Goal: Task Accomplishment & Management: Use online tool/utility

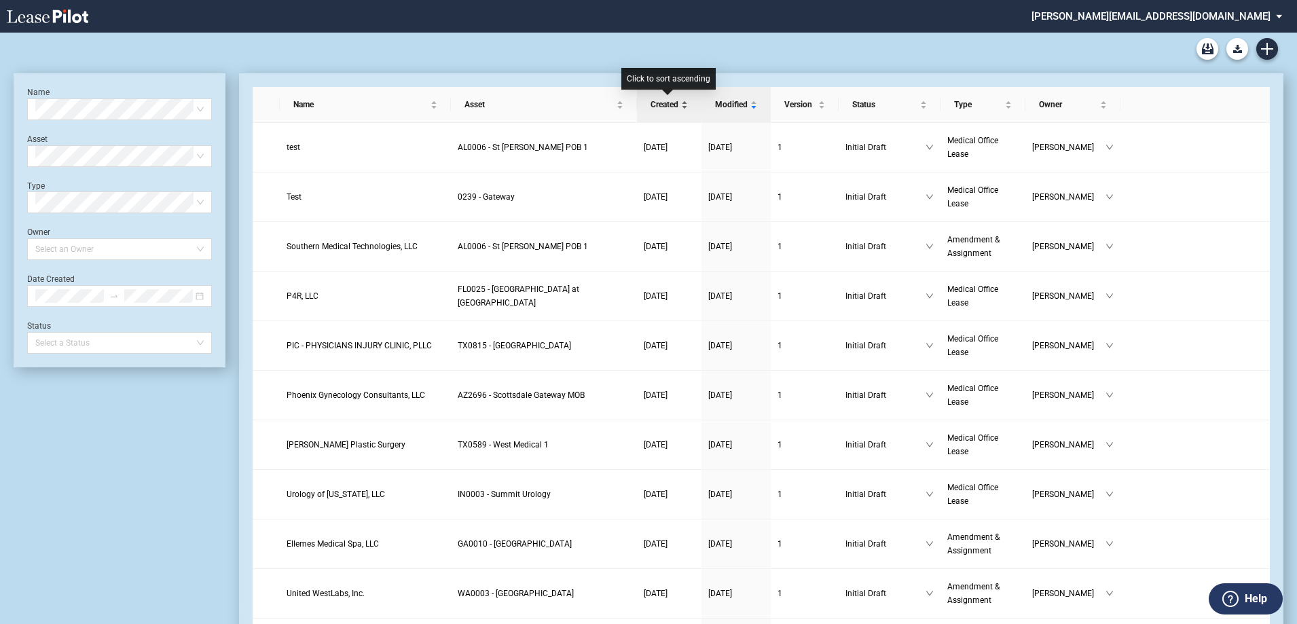
click at [665, 109] on span "Created" at bounding box center [665, 105] width 28 height 14
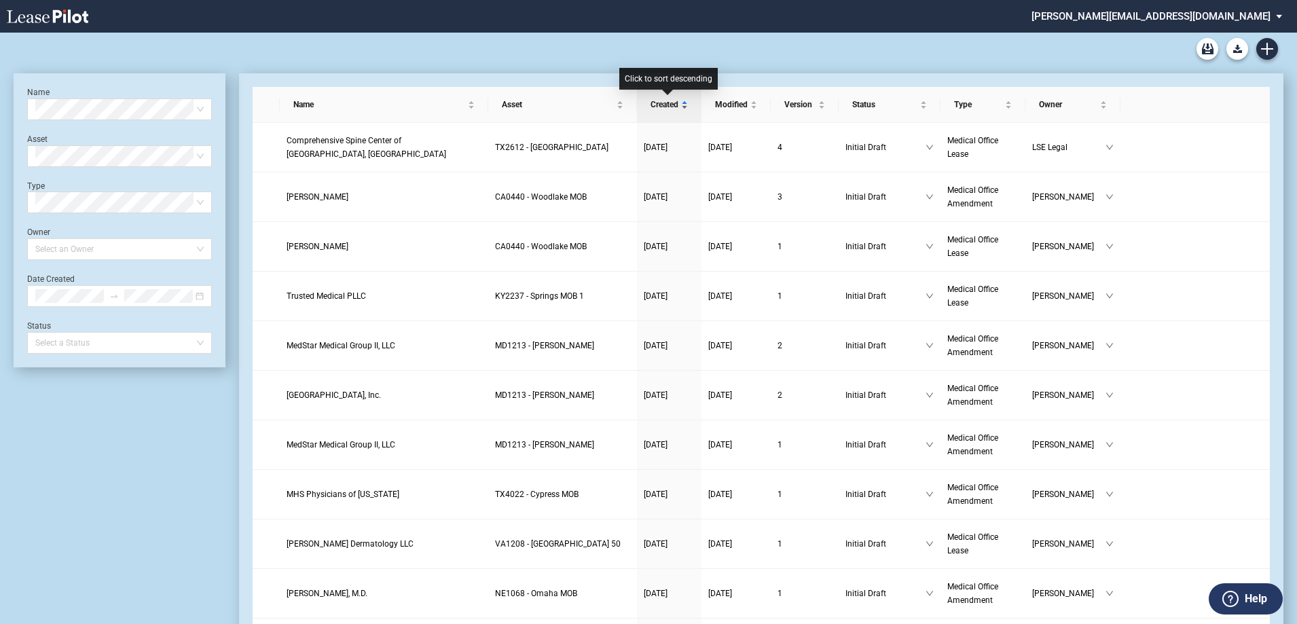
click at [665, 109] on span "Created" at bounding box center [665, 105] width 28 height 14
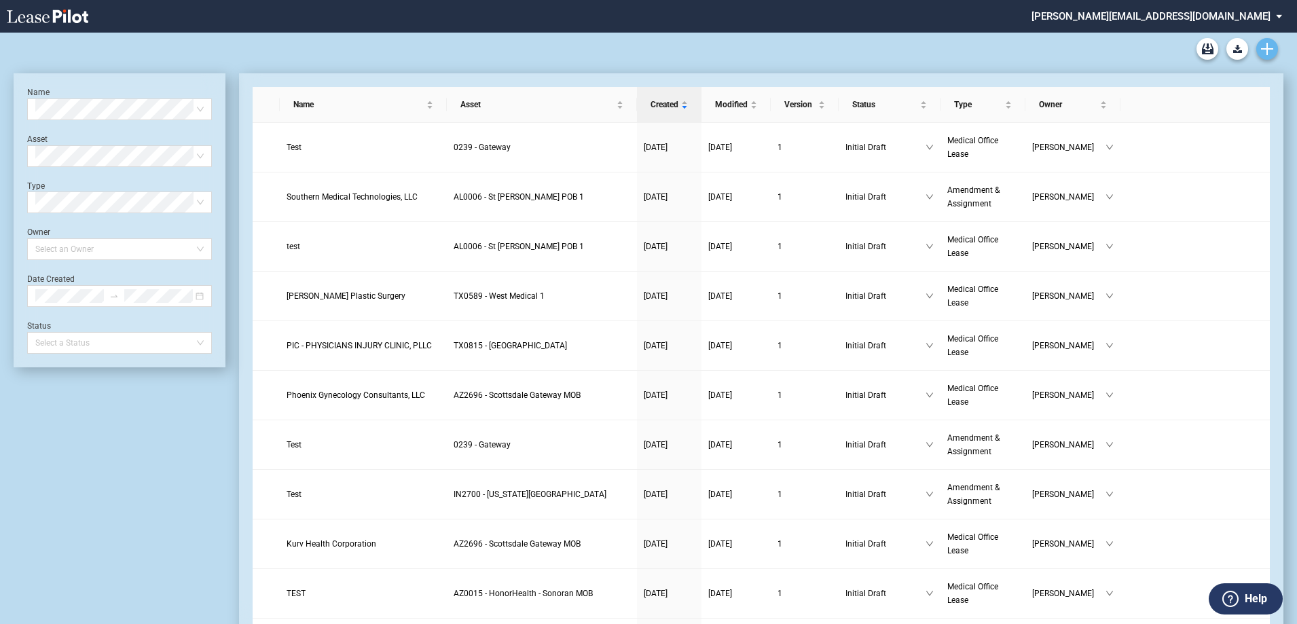
click at [1267, 54] on use "Create new document" at bounding box center [1267, 49] width 12 height 12
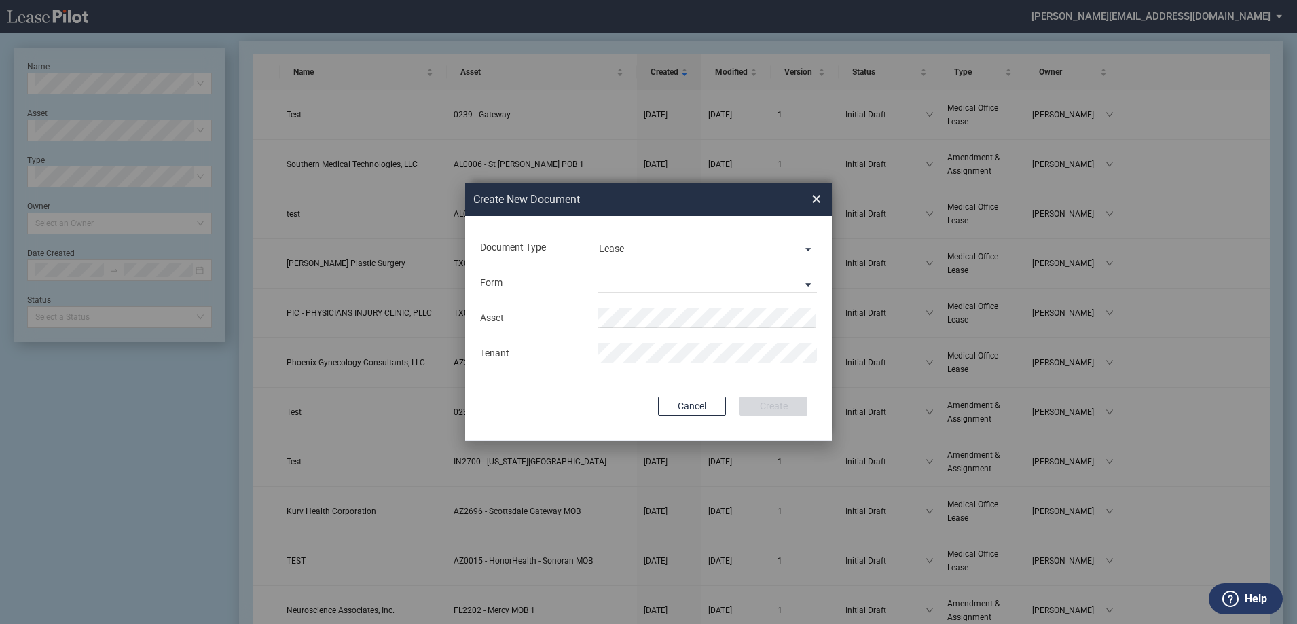
click at [820, 197] on span "×" at bounding box center [816, 199] width 10 height 22
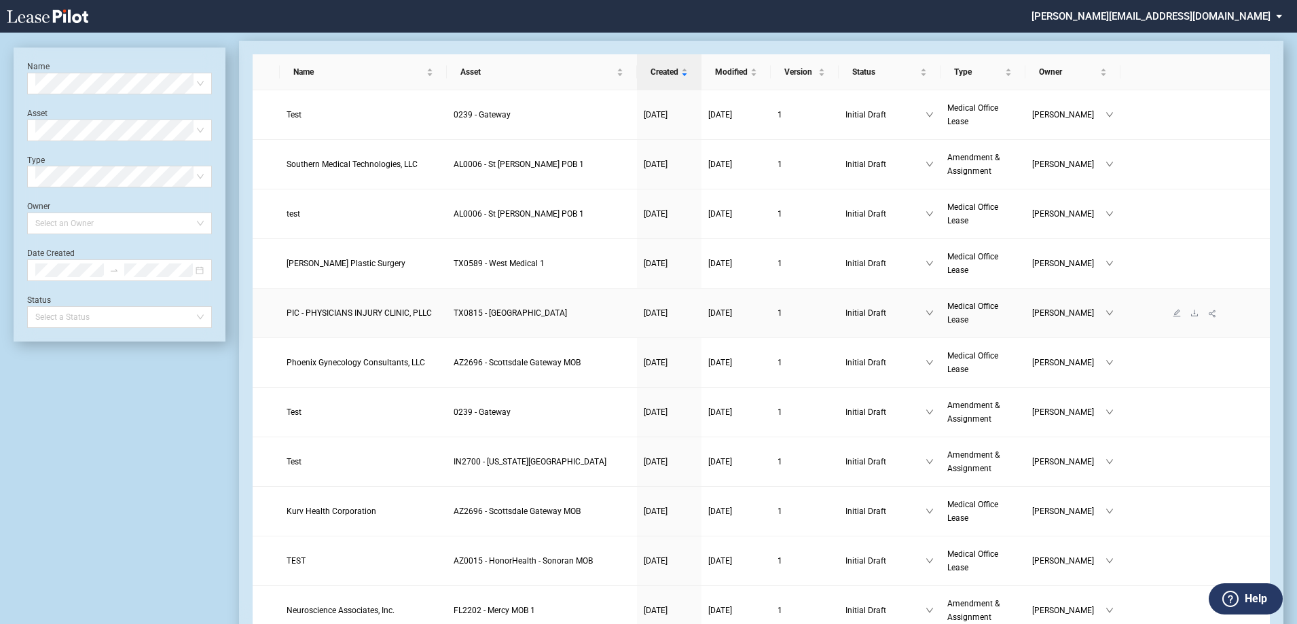
click at [352, 315] on span "PIC - PHYSICIANS INJURY CLINIC, PLLC" at bounding box center [359, 313] width 145 height 10
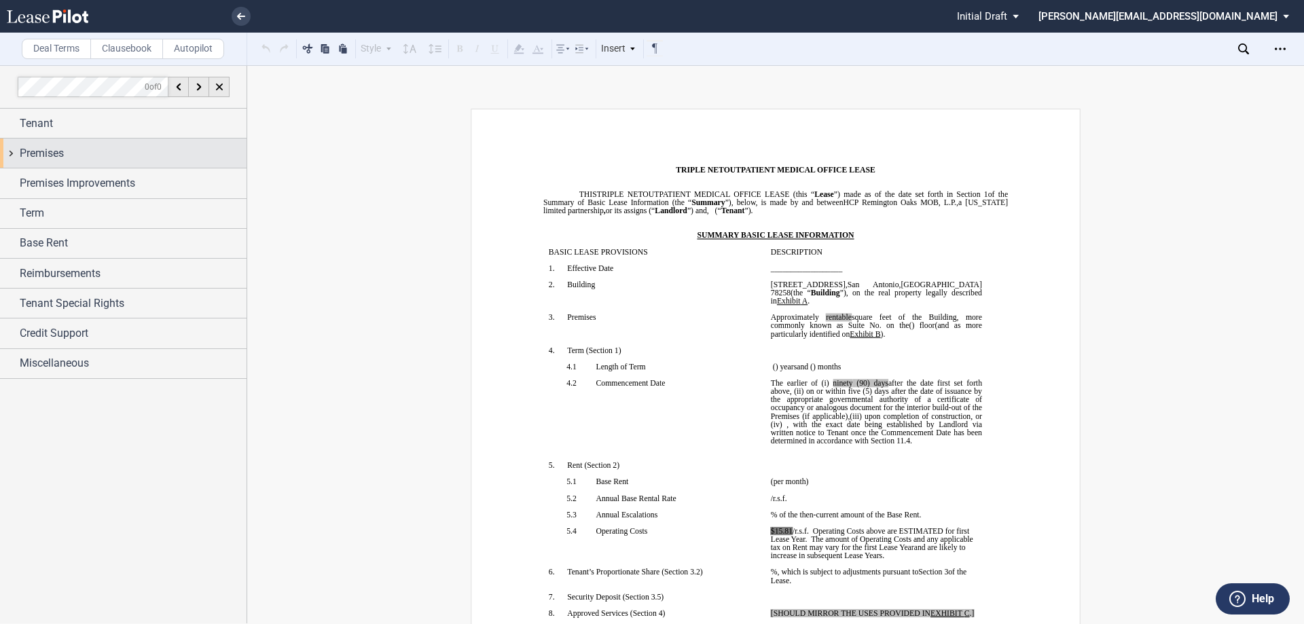
click at [16, 153] on div "Premises" at bounding box center [123, 153] width 246 height 29
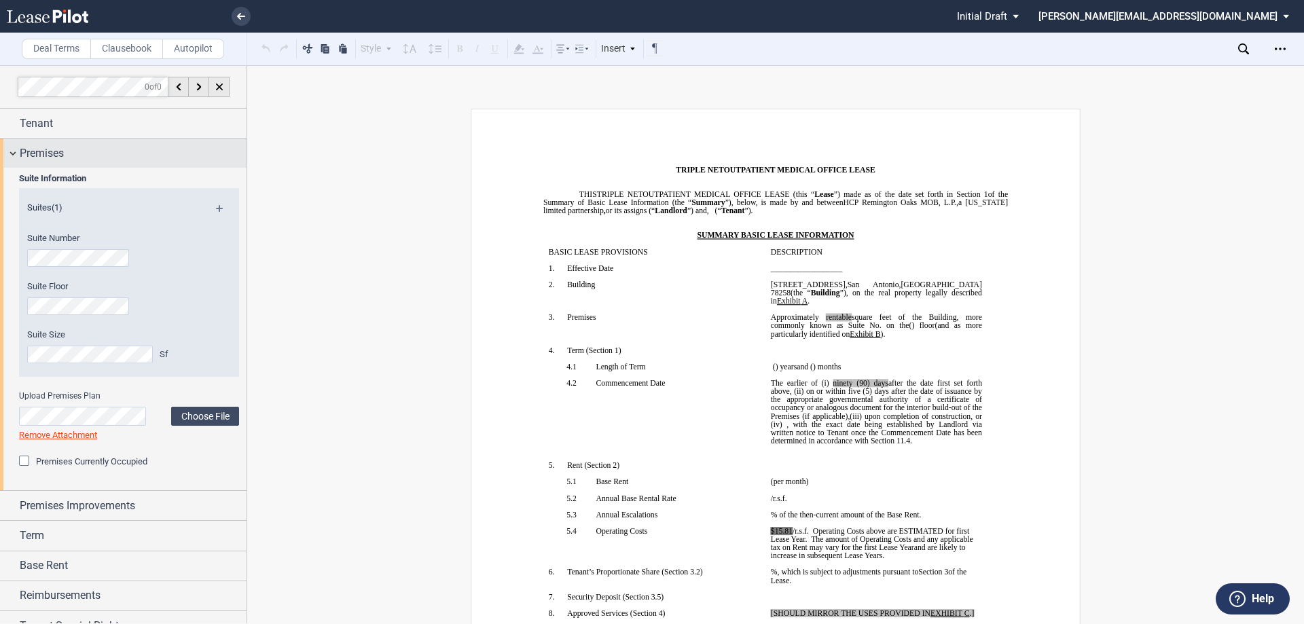
click at [16, 153] on div "Premises" at bounding box center [123, 153] width 246 height 29
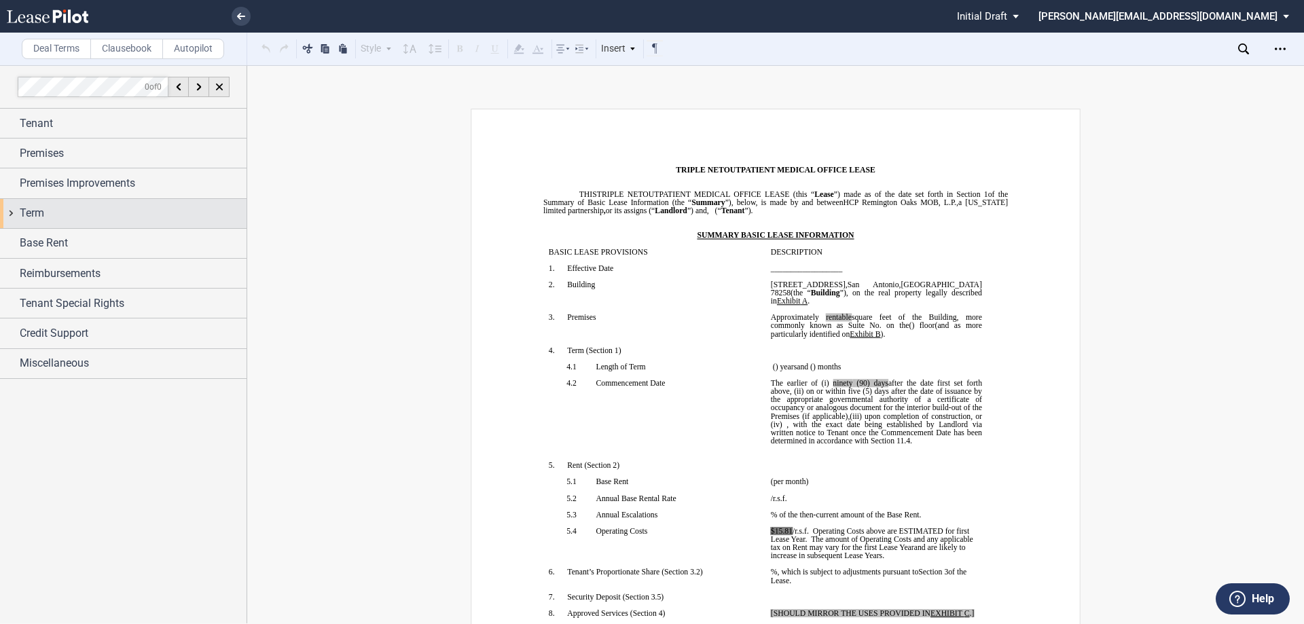
click at [14, 211] on div "Term" at bounding box center [123, 213] width 246 height 29
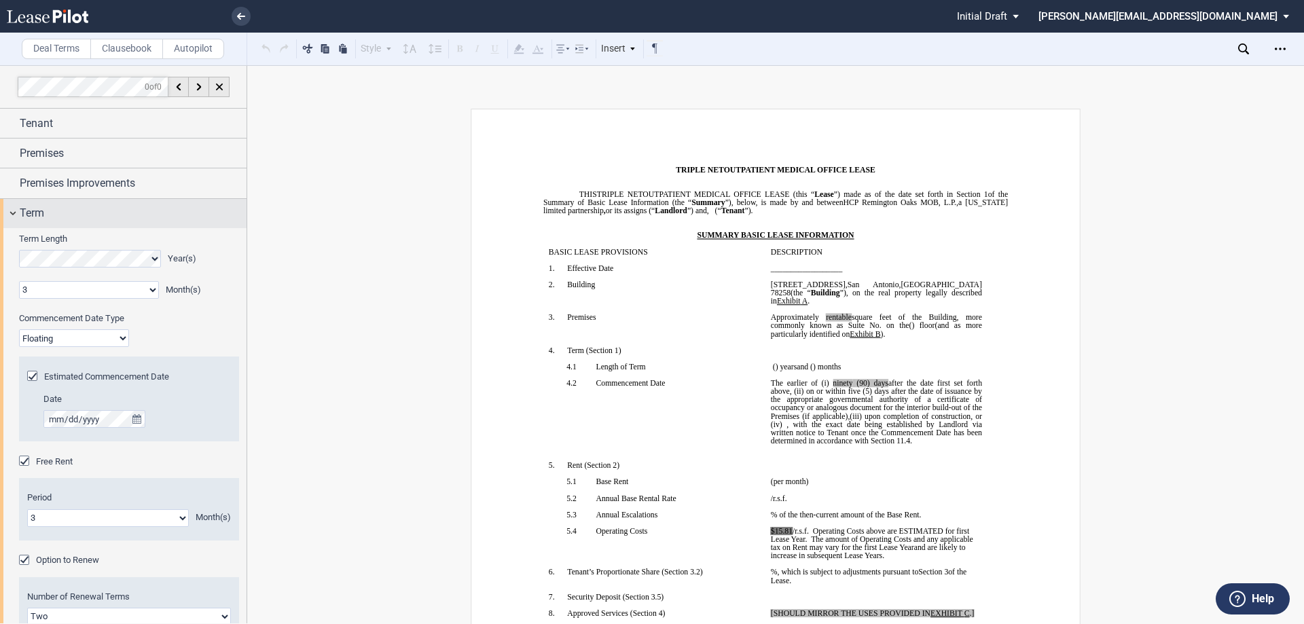
click at [12, 212] on div "Term" at bounding box center [123, 213] width 246 height 29
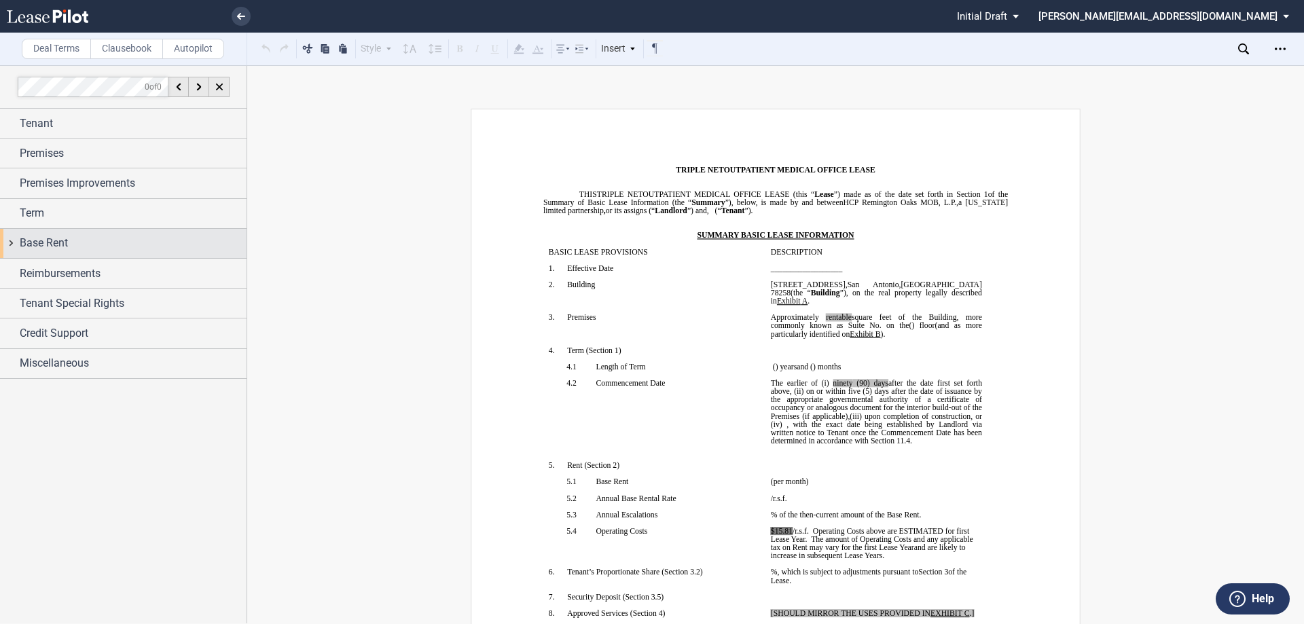
click at [14, 234] on div "Base Rent" at bounding box center [123, 243] width 246 height 29
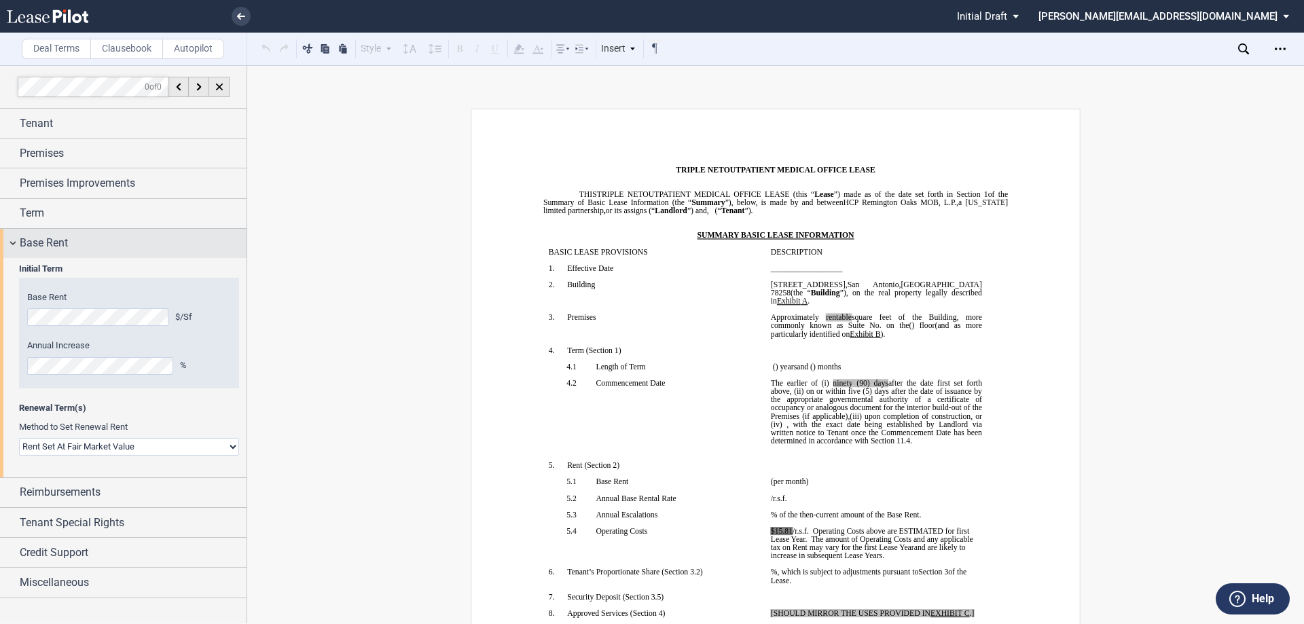
click at [14, 234] on div "Base Rent" at bounding box center [123, 243] width 246 height 29
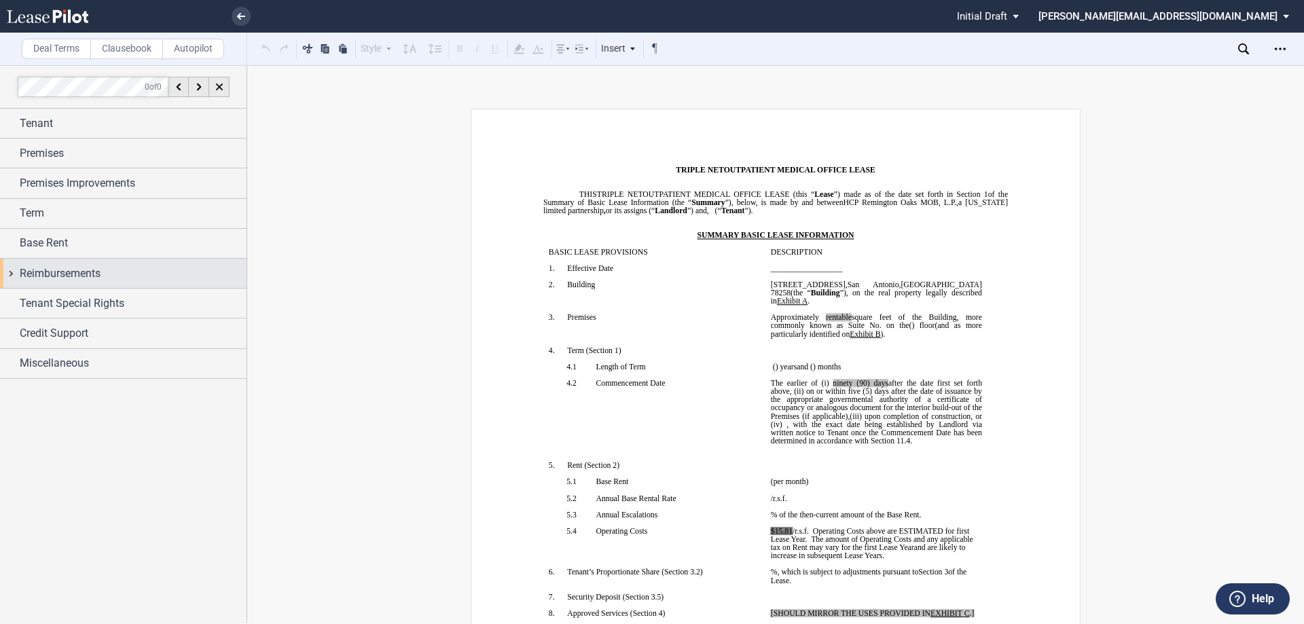
click at [16, 274] on div "Reimbursements" at bounding box center [123, 273] width 246 height 29
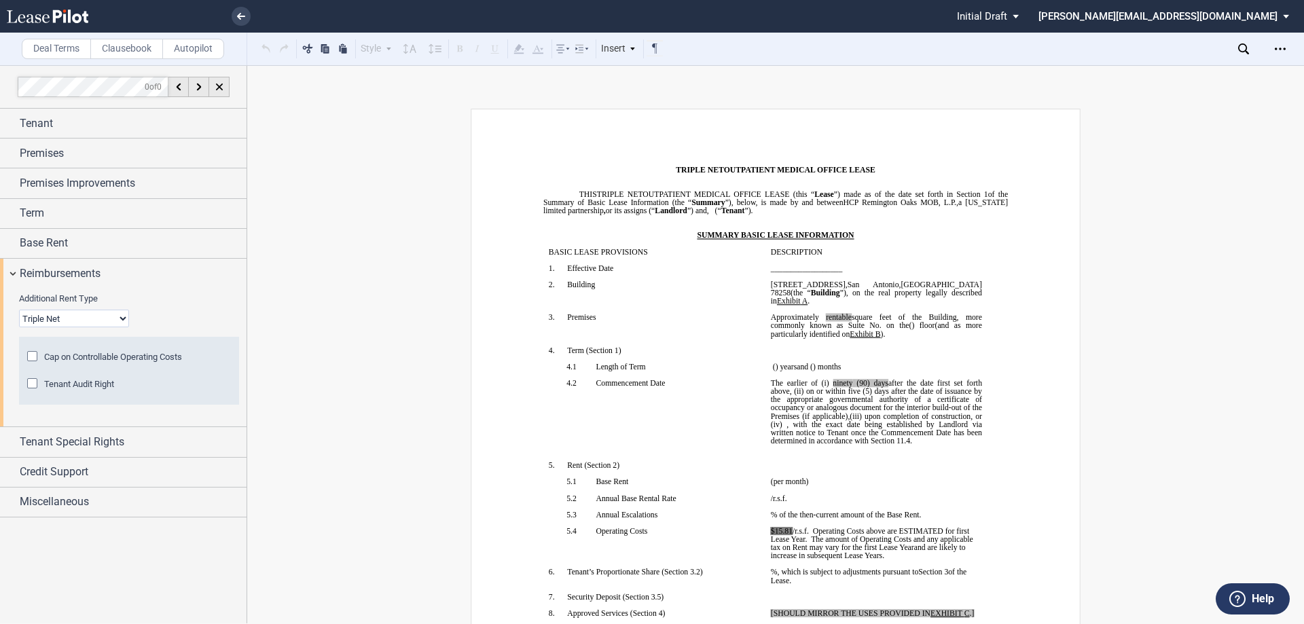
click at [50, 317] on select "Base Year Triple Net" at bounding box center [74, 319] width 110 height 18
click at [19, 310] on select "Base Year Triple Net" at bounding box center [74, 319] width 110 height 18
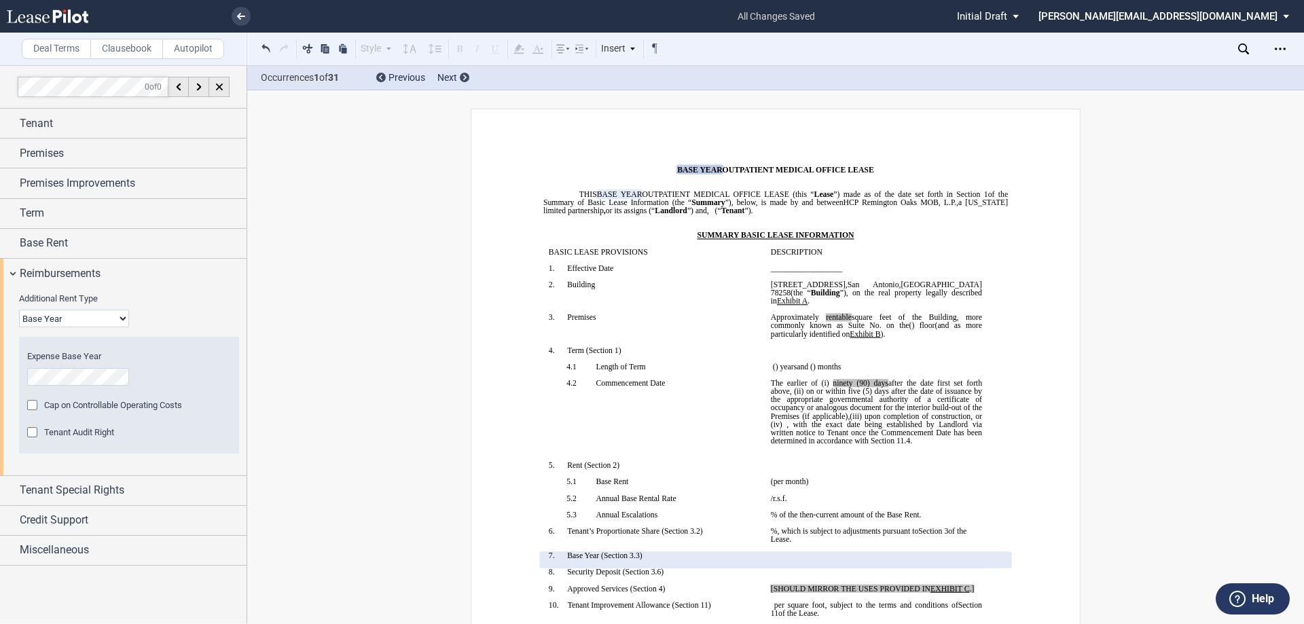
click at [113, 319] on select "Base Year Triple Net" at bounding box center [74, 319] width 110 height 18
select select "triple net"
click at [19, 310] on select "Base Year Triple Net" at bounding box center [74, 319] width 110 height 18
